Goal: Check status: Check status

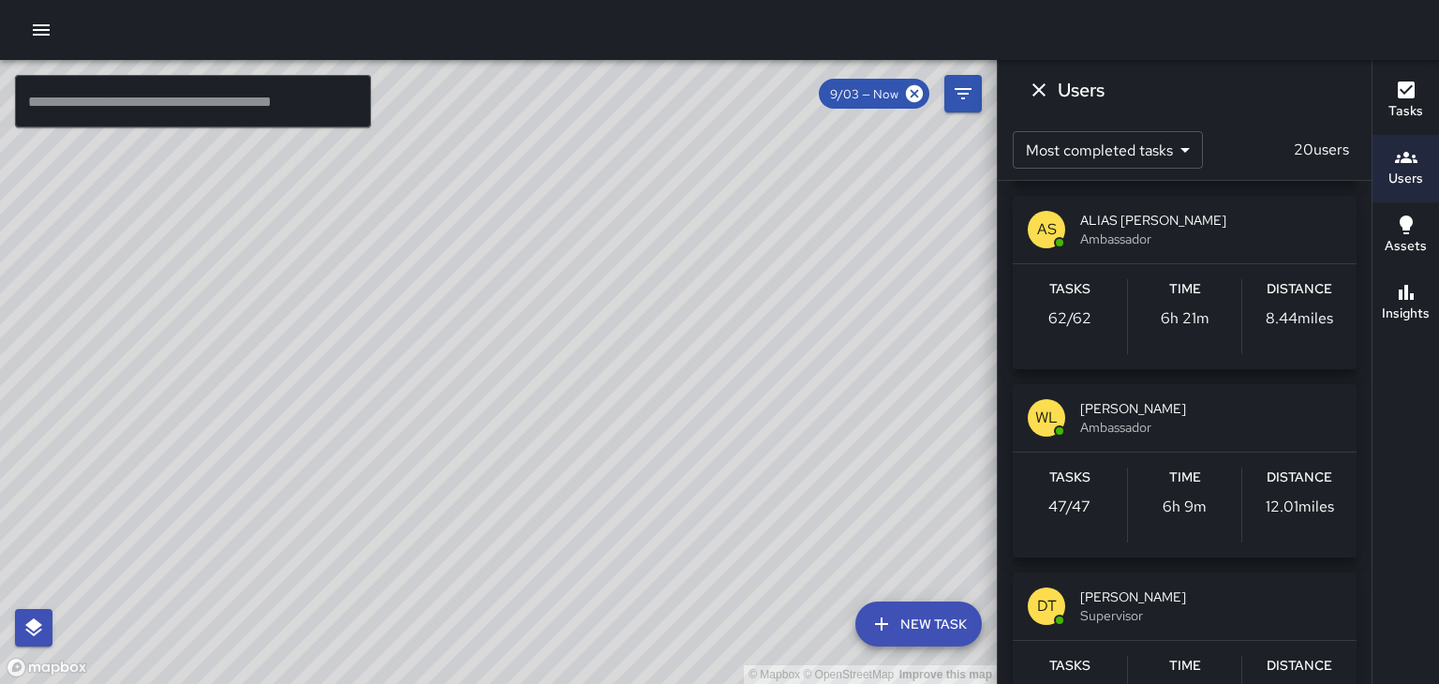
scroll to position [187, 0]
click at [1035, 93] on icon "Dismiss" at bounding box center [1039, 89] width 13 height 13
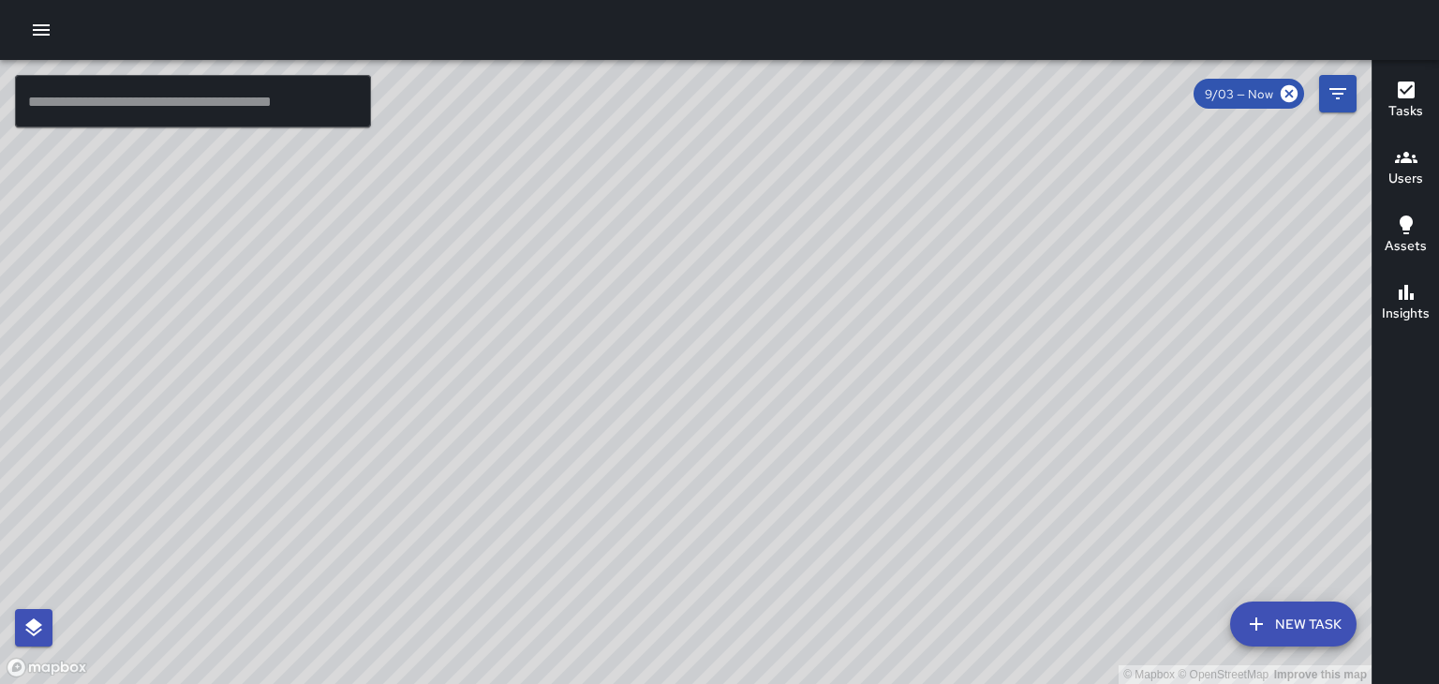
click at [1408, 180] on h6 "Users" at bounding box center [1406, 179] width 35 height 21
click at [1408, 177] on h6 "Users" at bounding box center [1406, 179] width 35 height 21
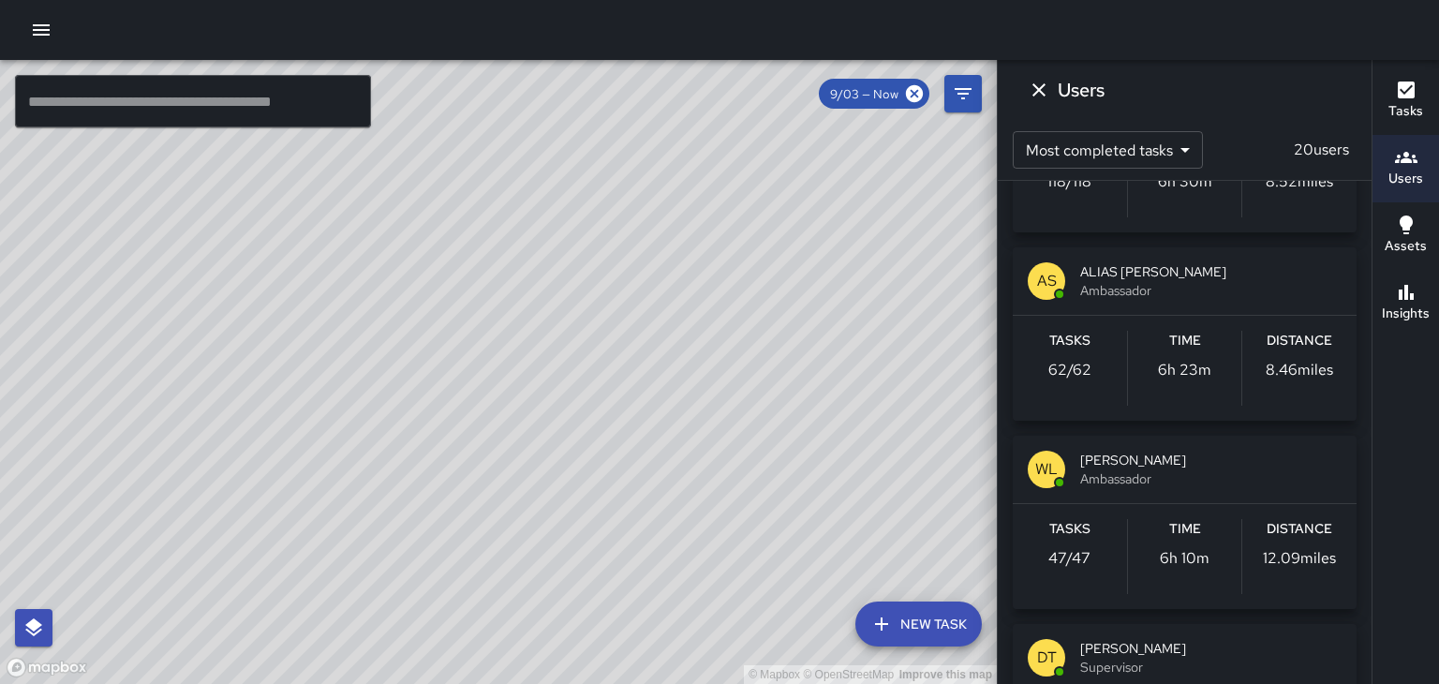
scroll to position [142, 0]
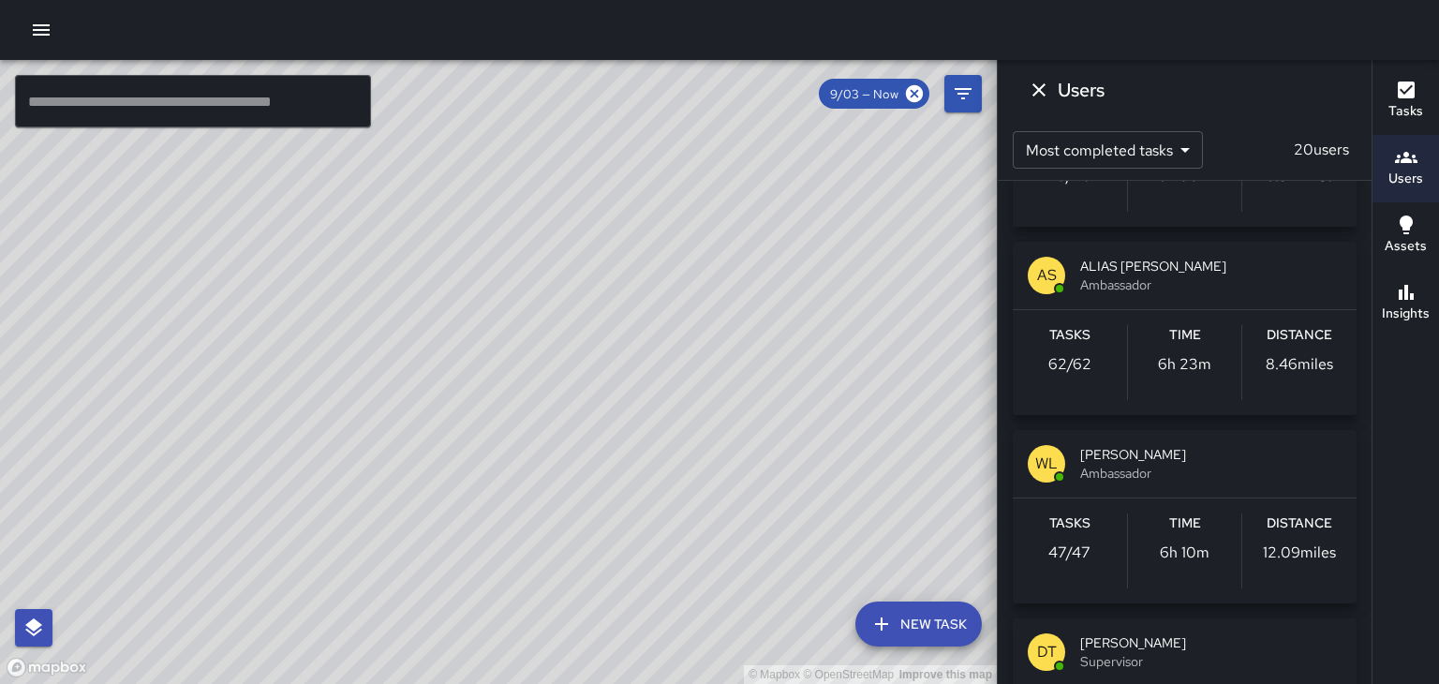
click at [1073, 537] on div "Tasks 47 / 47" at bounding box center [1070, 551] width 114 height 75
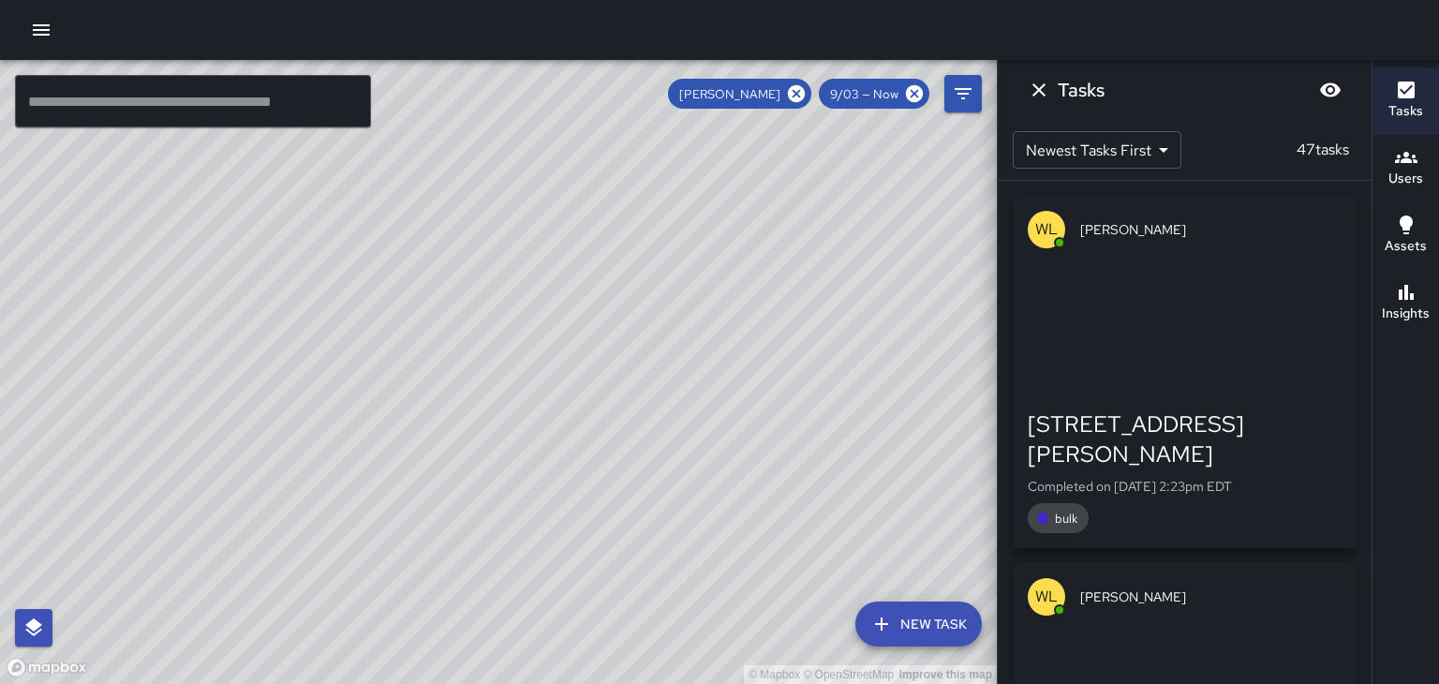
scroll to position [0, 0]
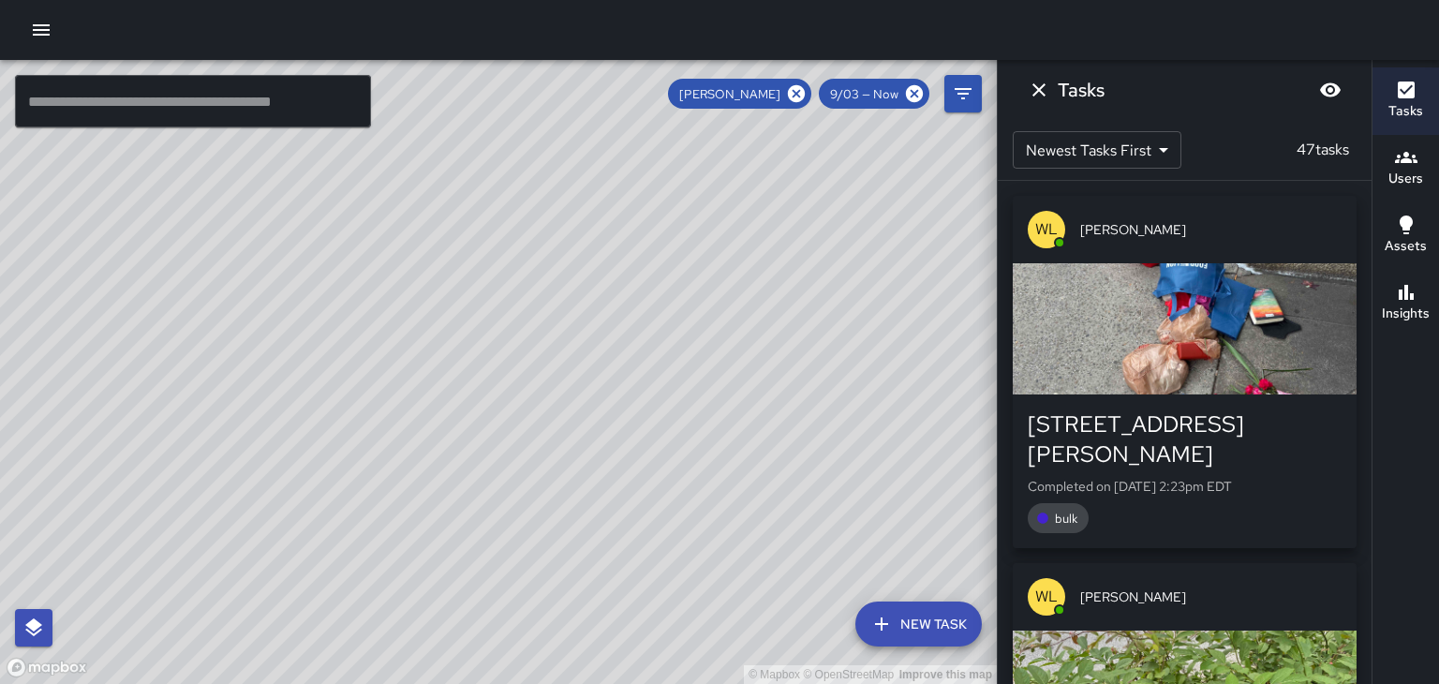
click at [1172, 477] on p "Completed on 9/3/2025, 2:23pm EDT" at bounding box center [1185, 486] width 314 height 19
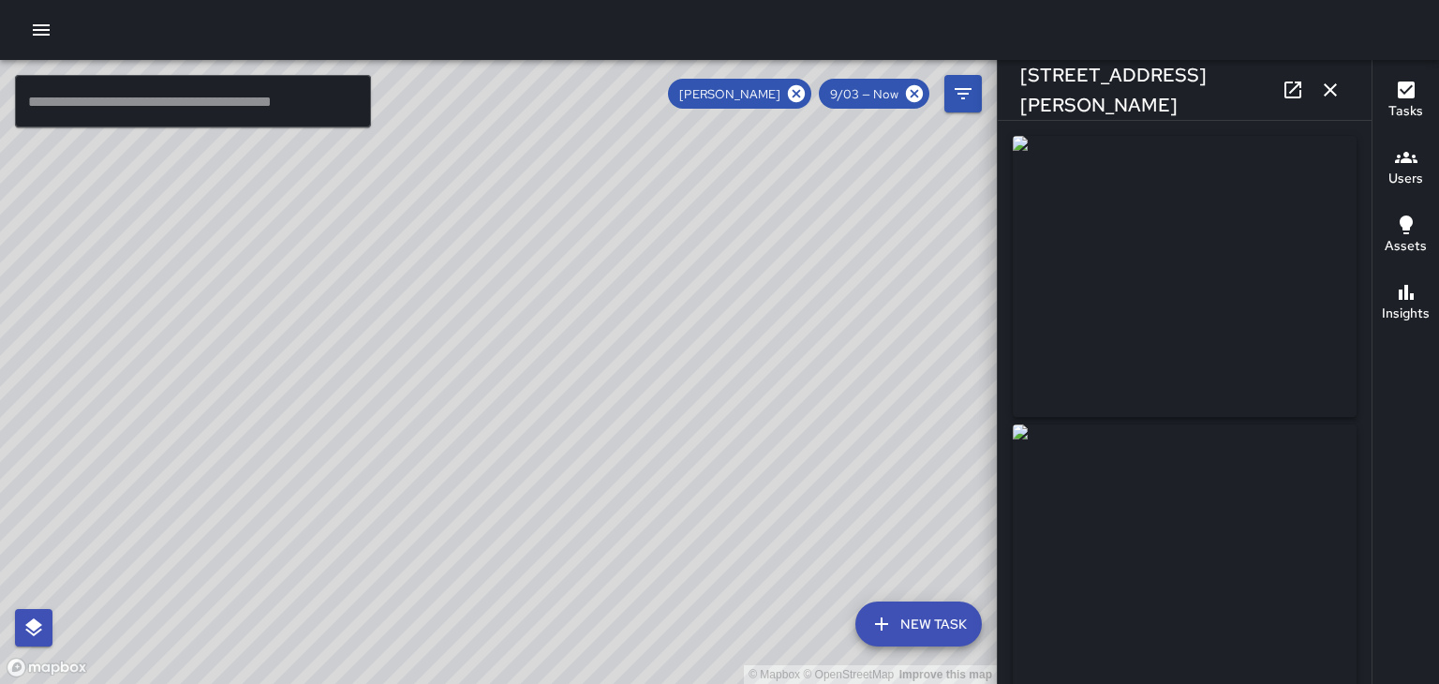
type input "**********"
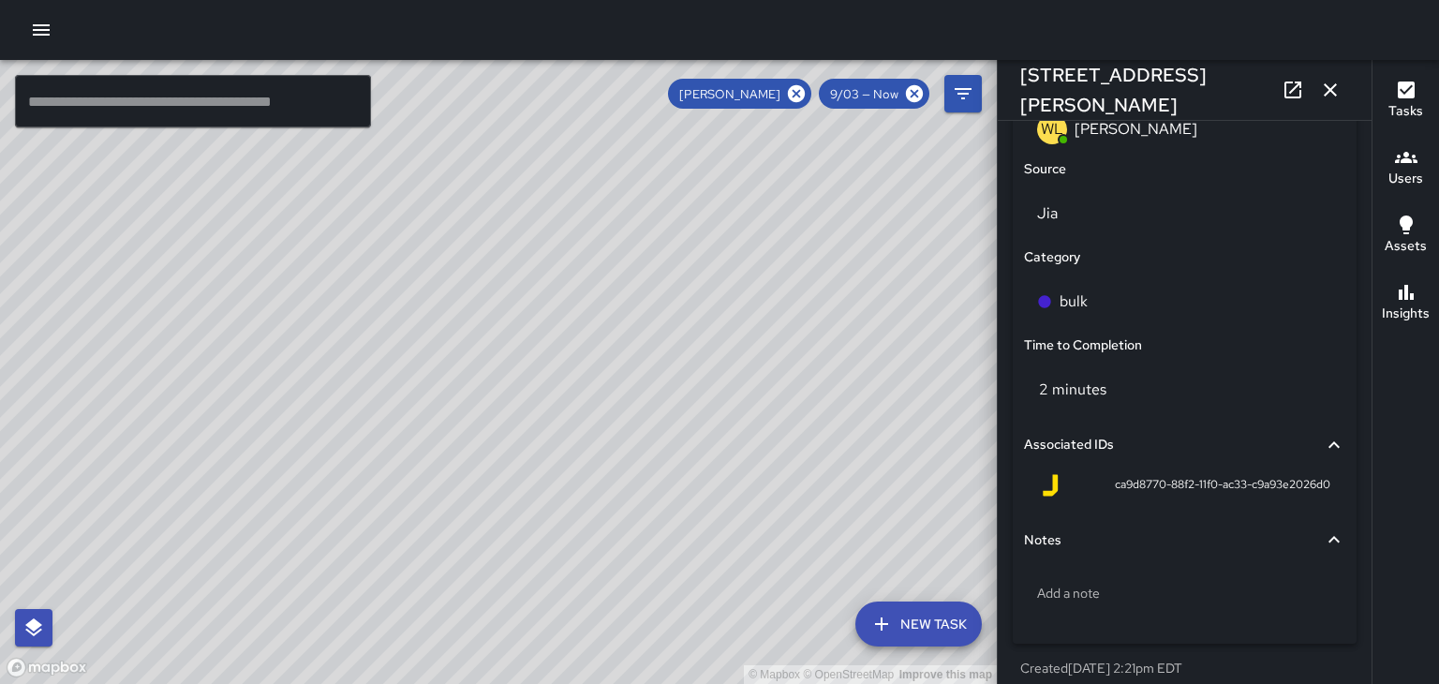
scroll to position [1253, 0]
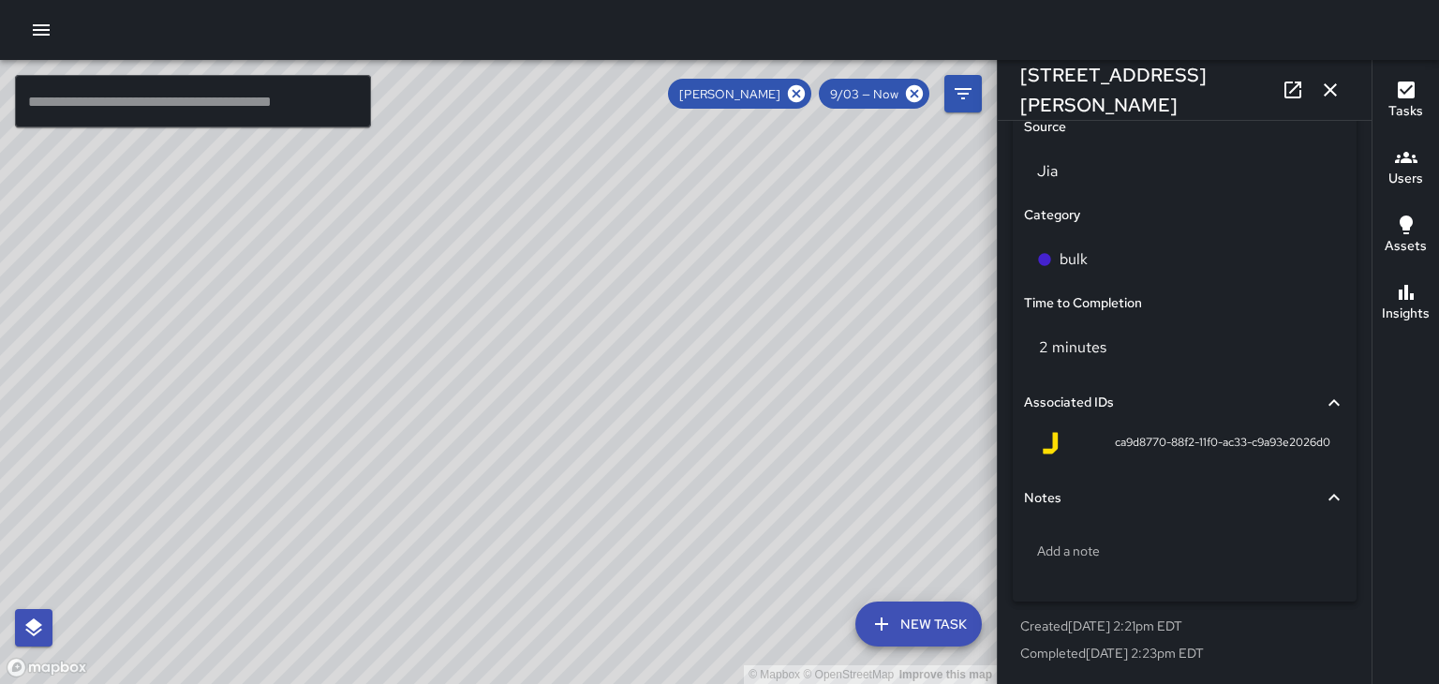
click at [1331, 90] on icon "button" at bounding box center [1330, 89] width 13 height 13
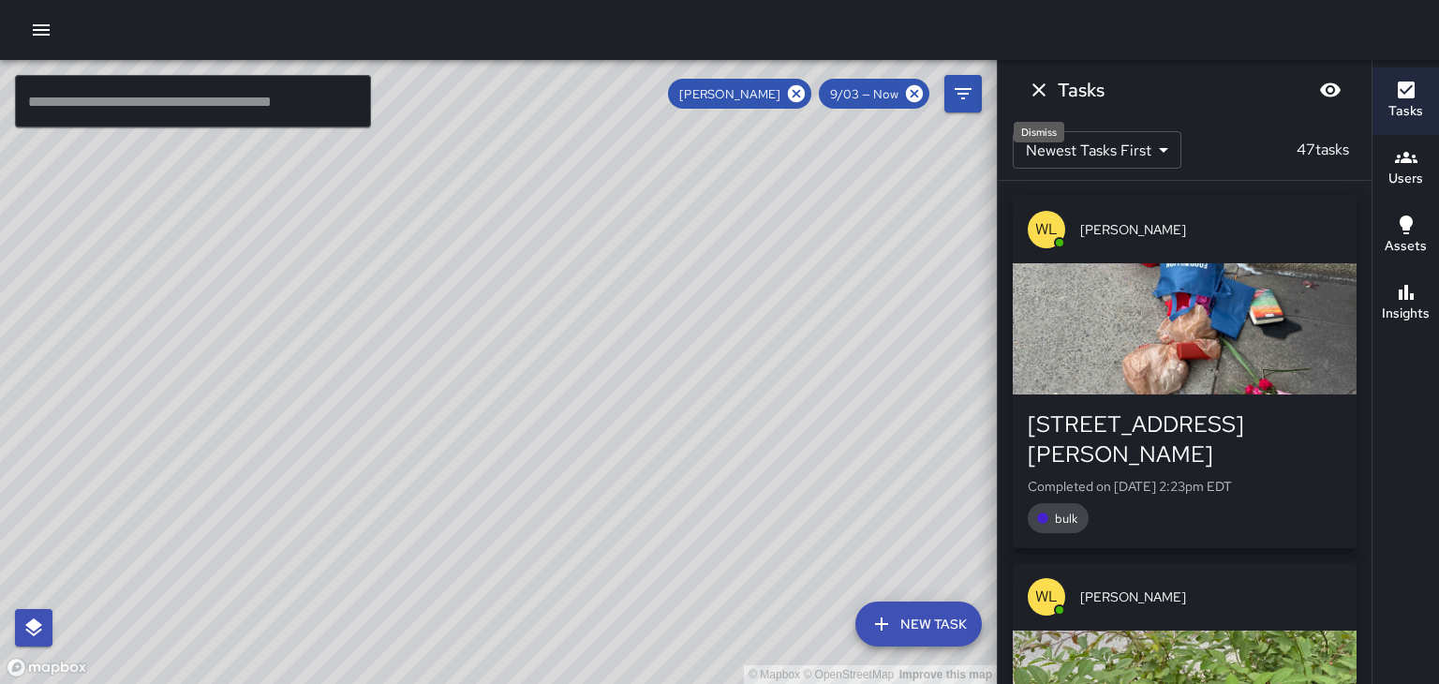
click at [1037, 89] on icon "Dismiss" at bounding box center [1039, 89] width 13 height 13
